Goal: Information Seeking & Learning: Understand process/instructions

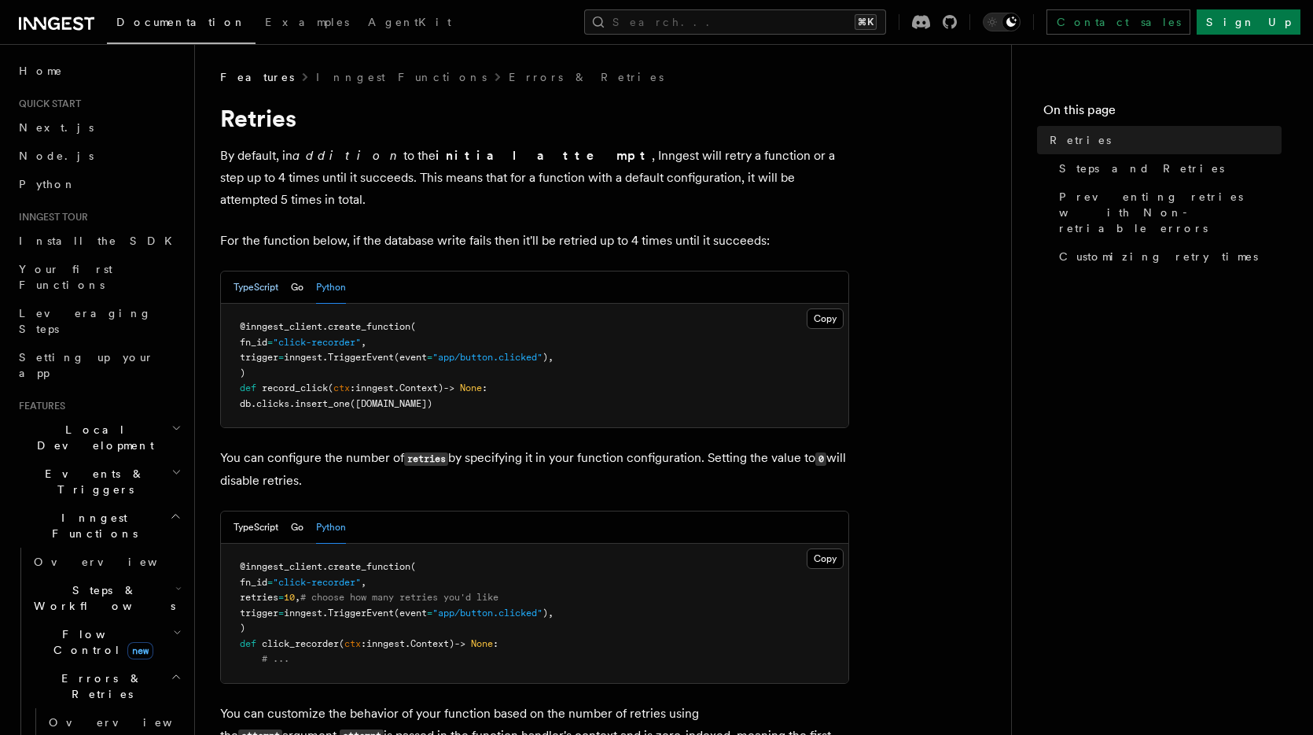
click at [251, 271] on button "TypeScript" at bounding box center [256, 287] width 45 height 32
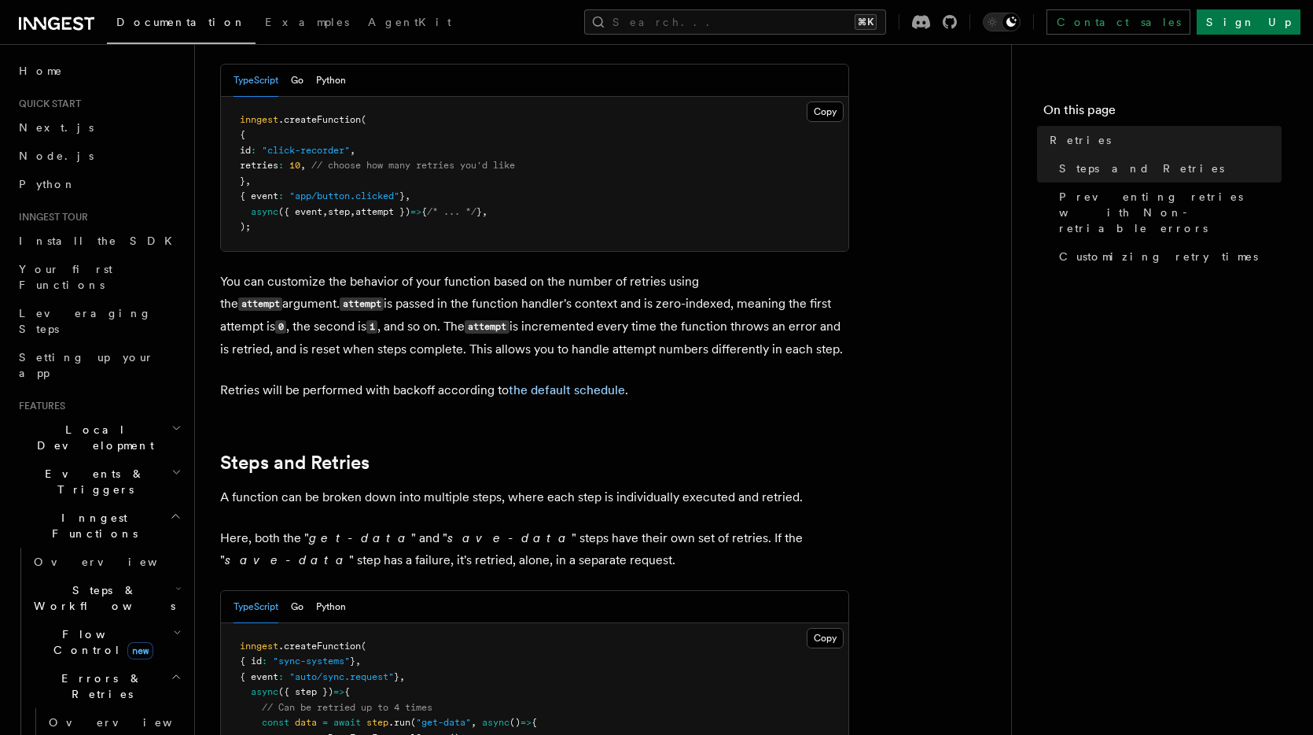
scroll to position [472, 0]
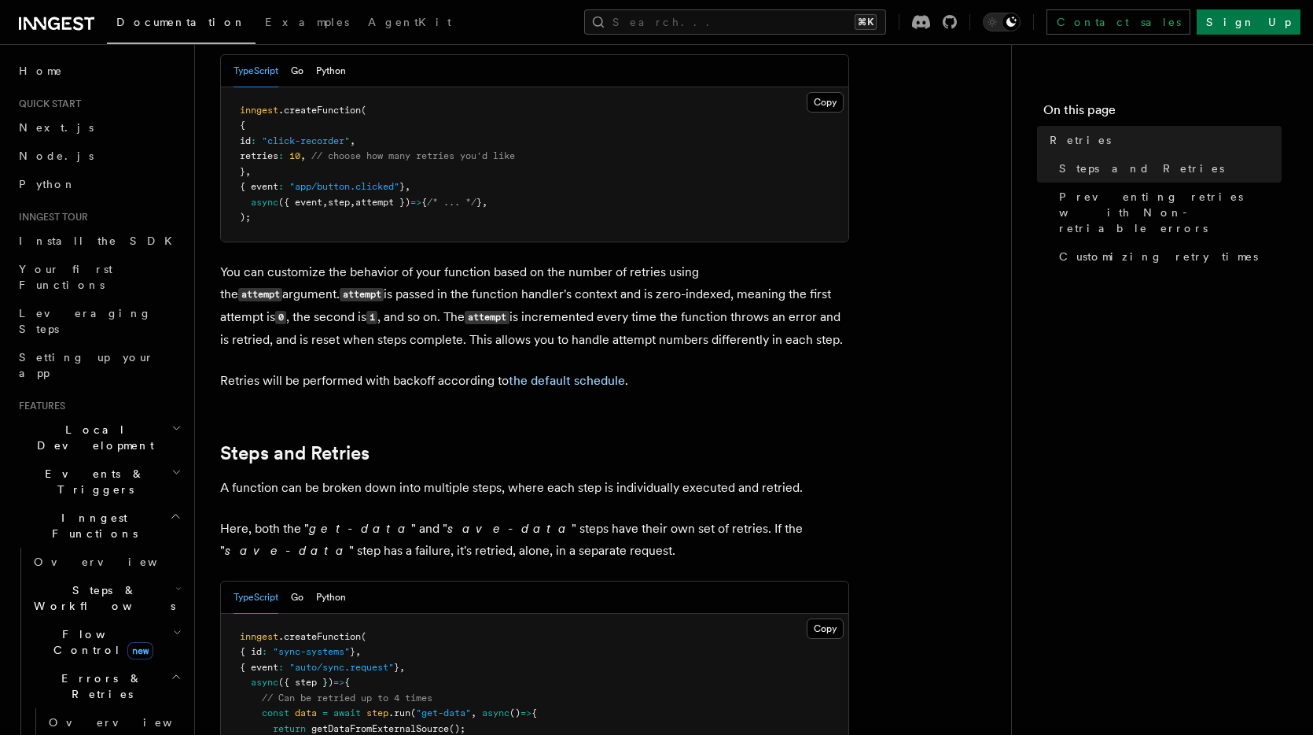
click at [561, 299] on p "You can customize the behavior of your function based on the number of retries …" at bounding box center [534, 306] width 629 height 90
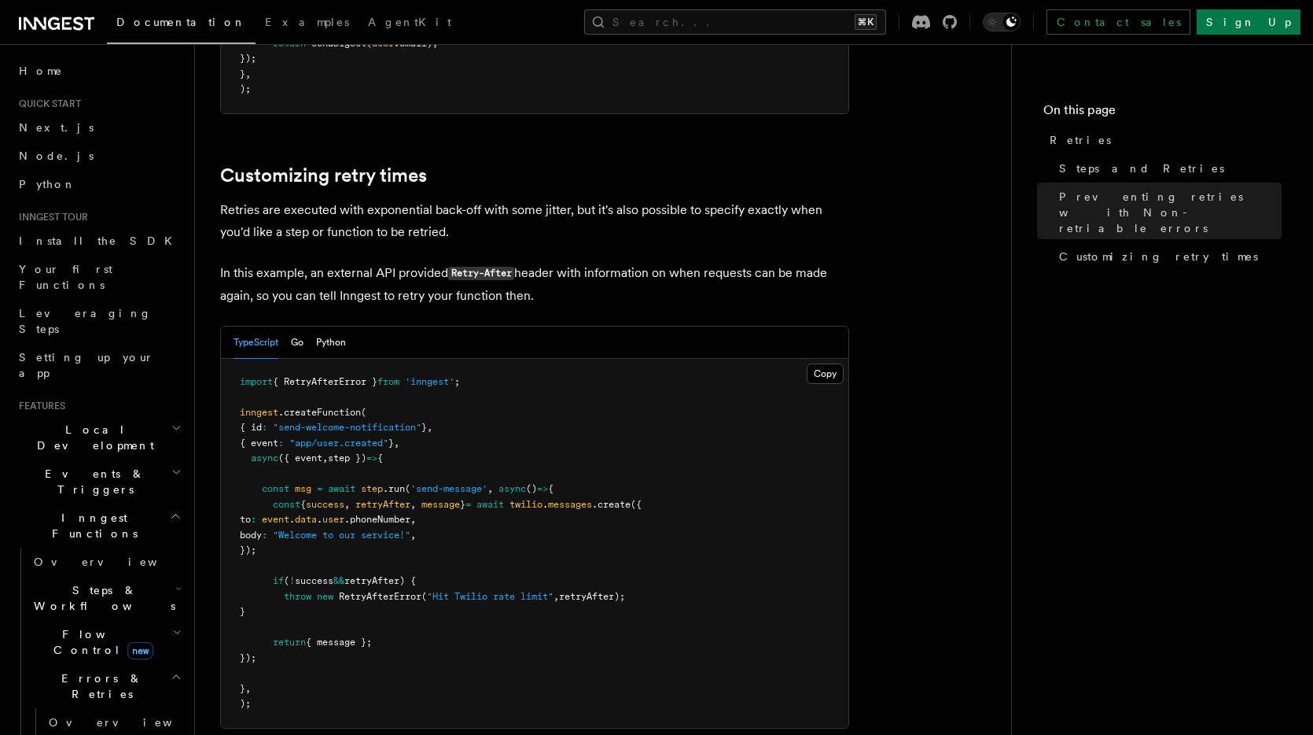
scroll to position [1966, 0]
click at [615, 589] on span "retryAfter);" at bounding box center [592, 594] width 66 height 11
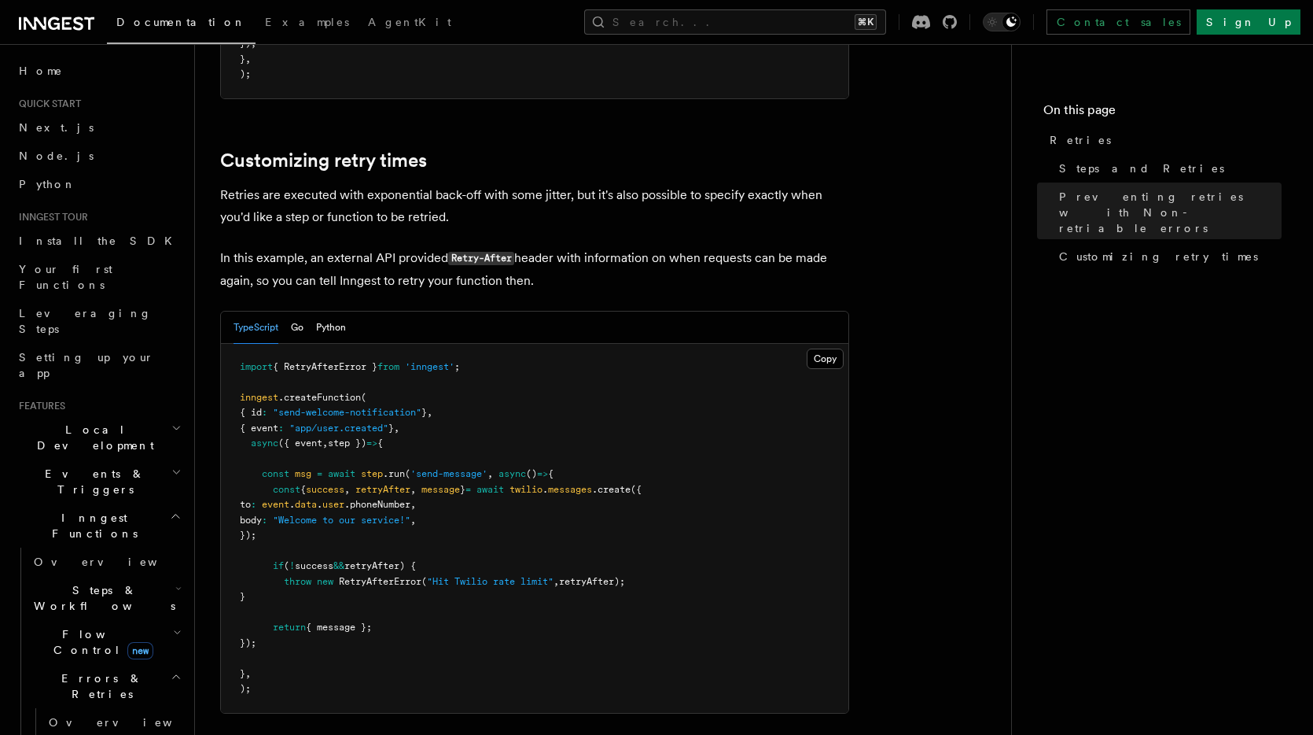
scroll to position [1984, 0]
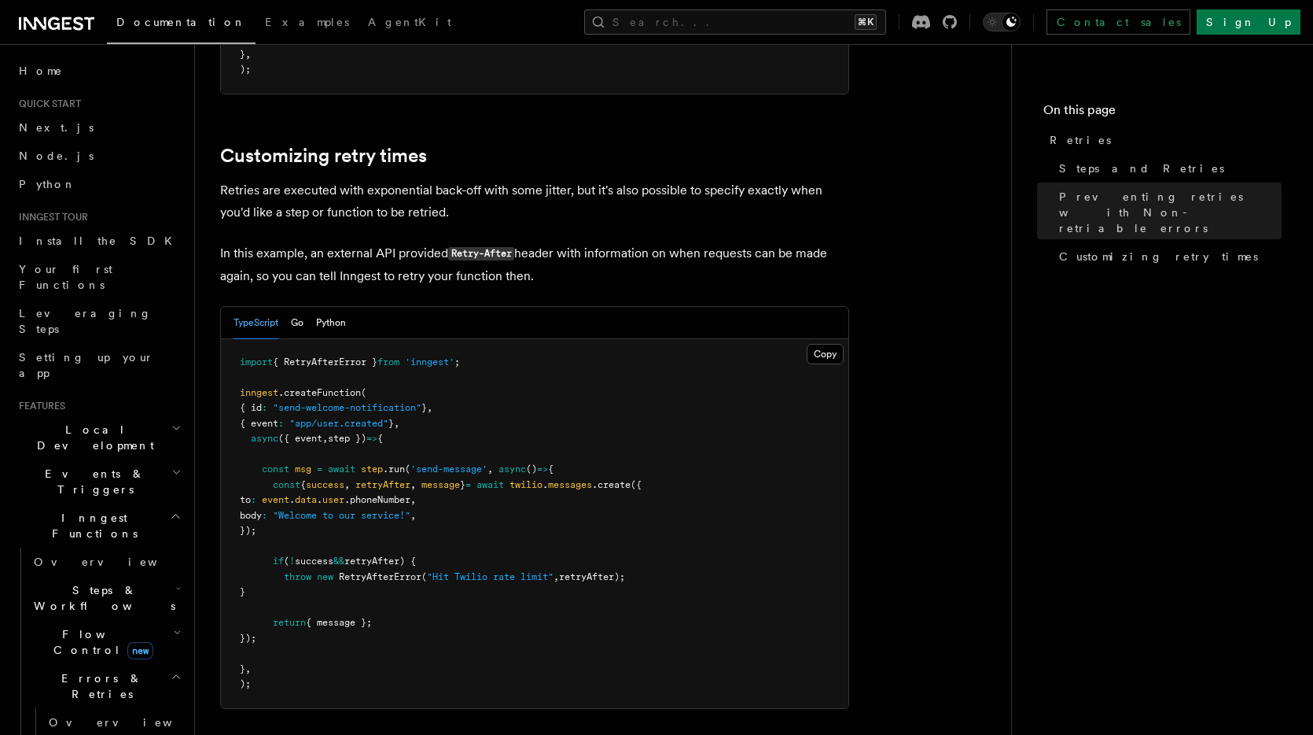
drag, startPoint x: 645, startPoint y: 555, endPoint x: 285, endPoint y: 558, distance: 360.2
click at [285, 558] on pre "import { RetryAfterError } from 'inngest' ; inngest .createFunction ( { id : "s…" at bounding box center [535, 523] width 628 height 369
copy span "throw new RetryAfterError ( "Hit Twilio rate limit" , retryAfter);"
click at [544, 503] on pre "import { RetryAfterError } from 'inngest' ; inngest .createFunction ( { id : "s…" at bounding box center [535, 523] width 628 height 369
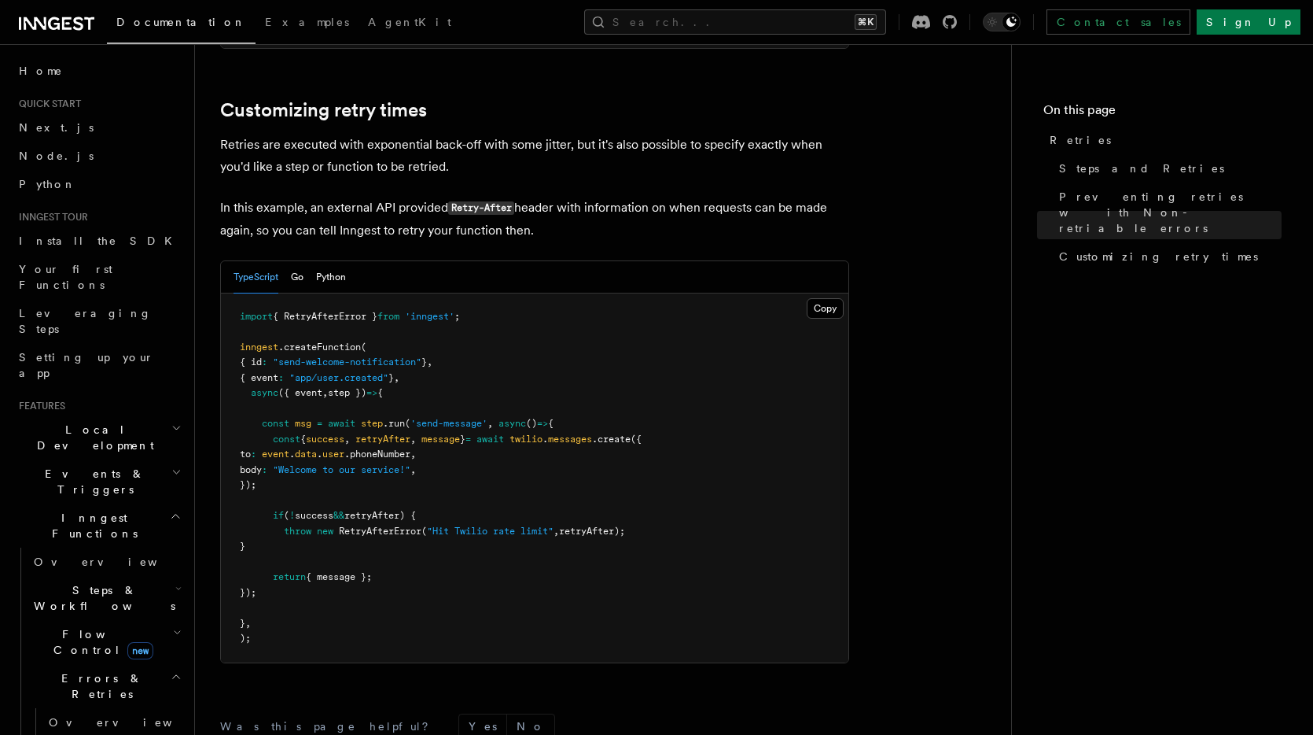
scroll to position [2010, 0]
